Goal: Navigation & Orientation: Find specific page/section

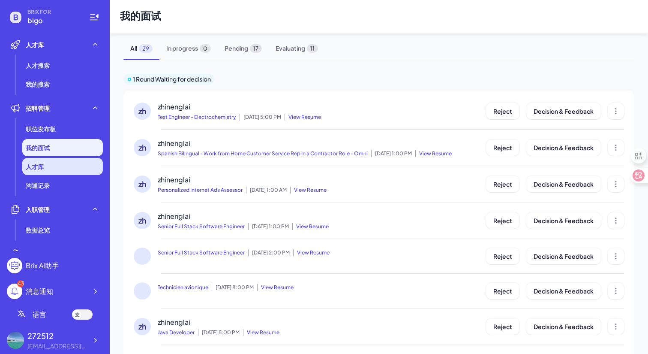
click at [44, 170] on span "人才库" at bounding box center [35, 166] width 18 height 9
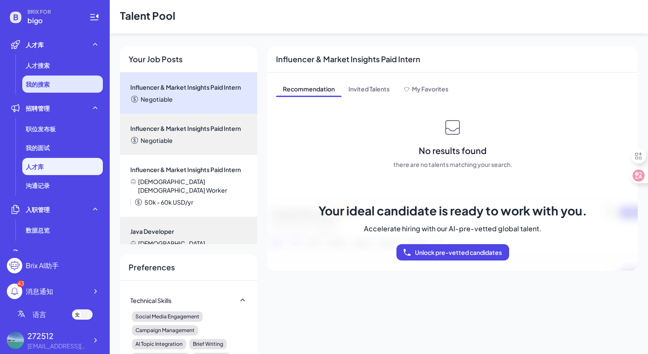
click at [53, 85] on li "我的搜索" at bounding box center [62, 83] width 81 height 17
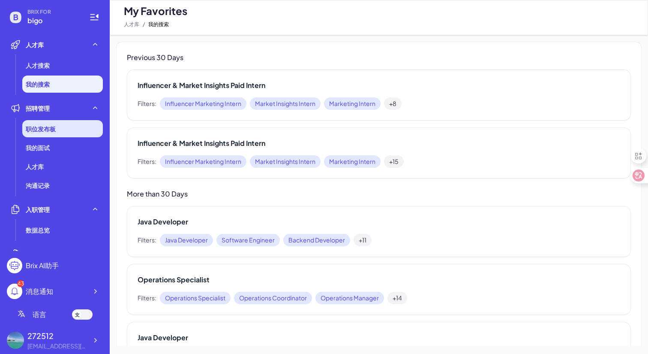
click at [39, 131] on span "职位发布板" at bounding box center [41, 128] width 30 height 9
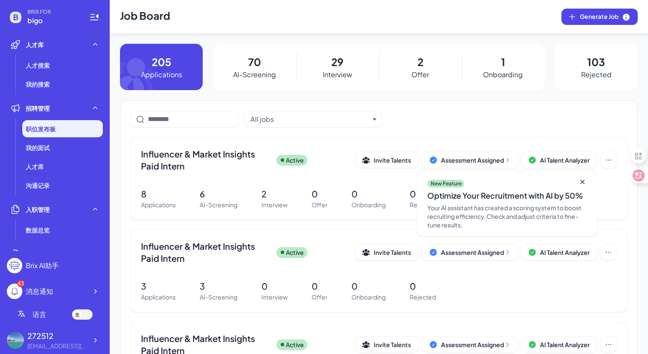
click at [257, 72] on p "AI-Screening" at bounding box center [254, 74] width 43 height 10
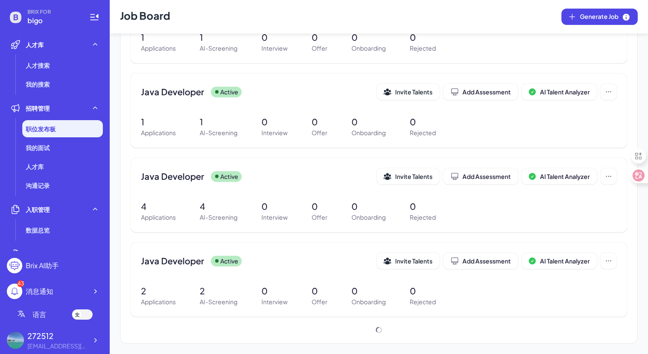
scroll to position [683, 0]
